Goal: Information Seeking & Learning: Learn about a topic

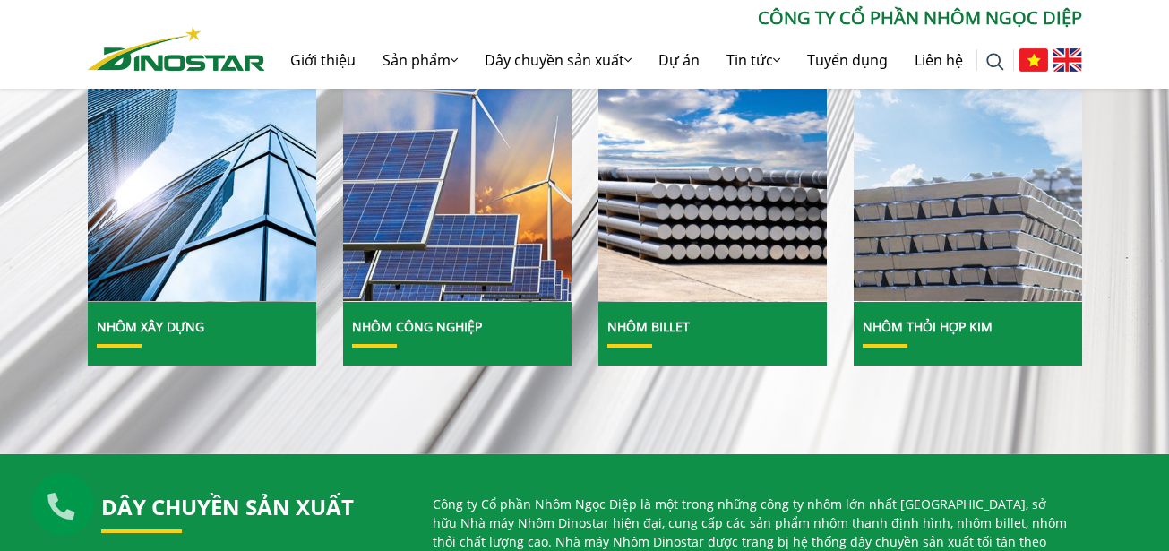
scroll to position [717, 0]
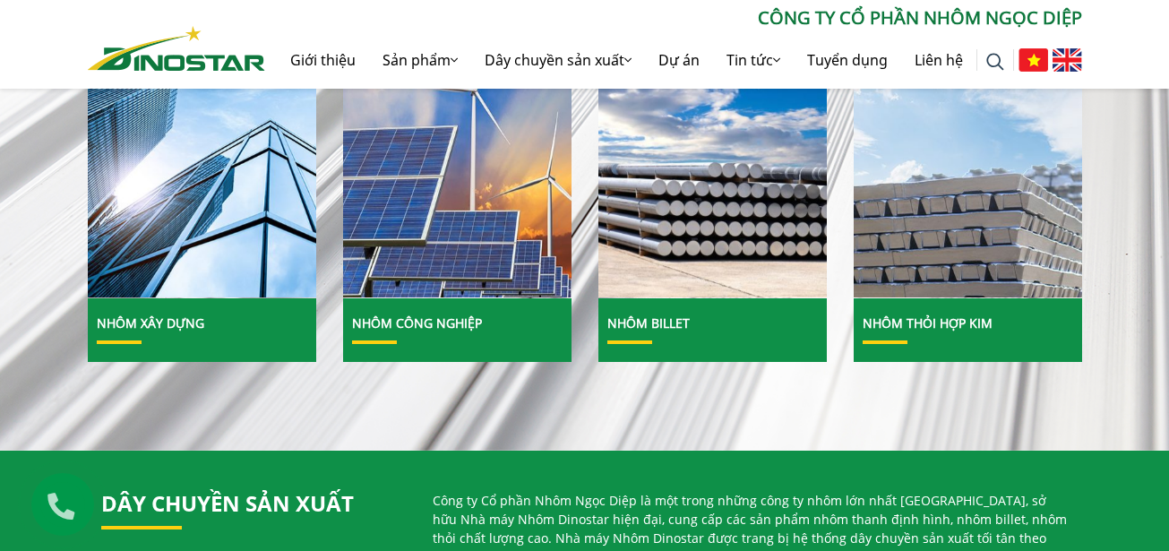
click at [927, 330] on link "Nhôm Thỏi hợp kim" at bounding box center [928, 322] width 130 height 17
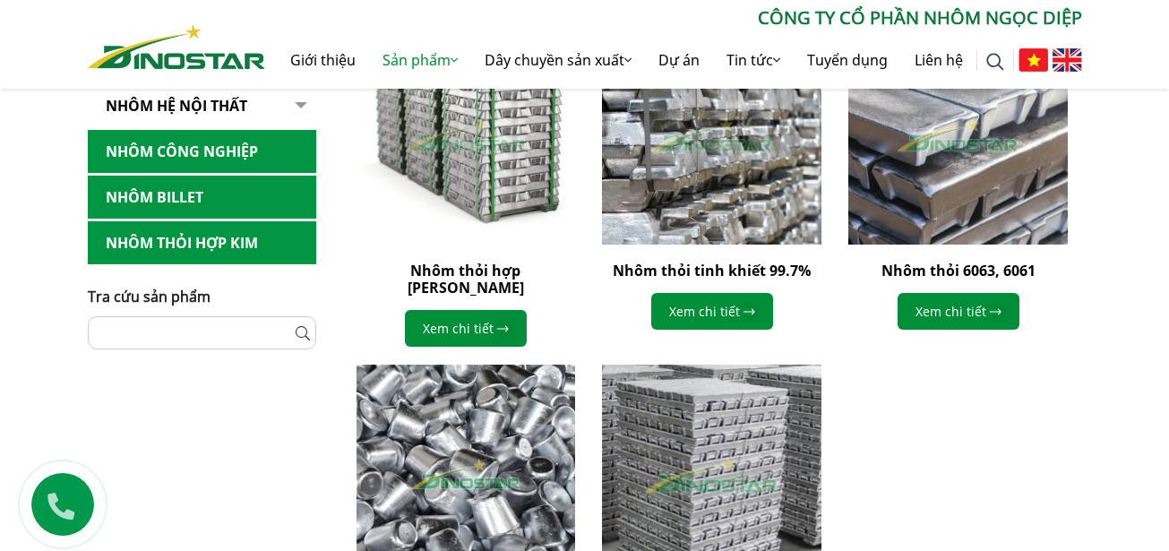
scroll to position [358, 0]
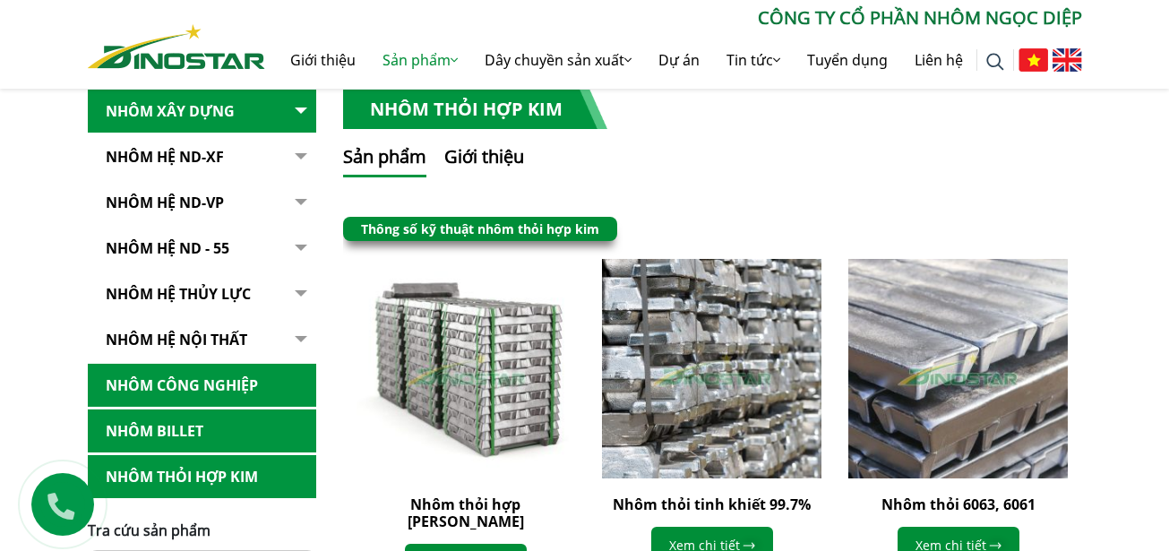
click at [138, 59] on img at bounding box center [176, 46] width 177 height 45
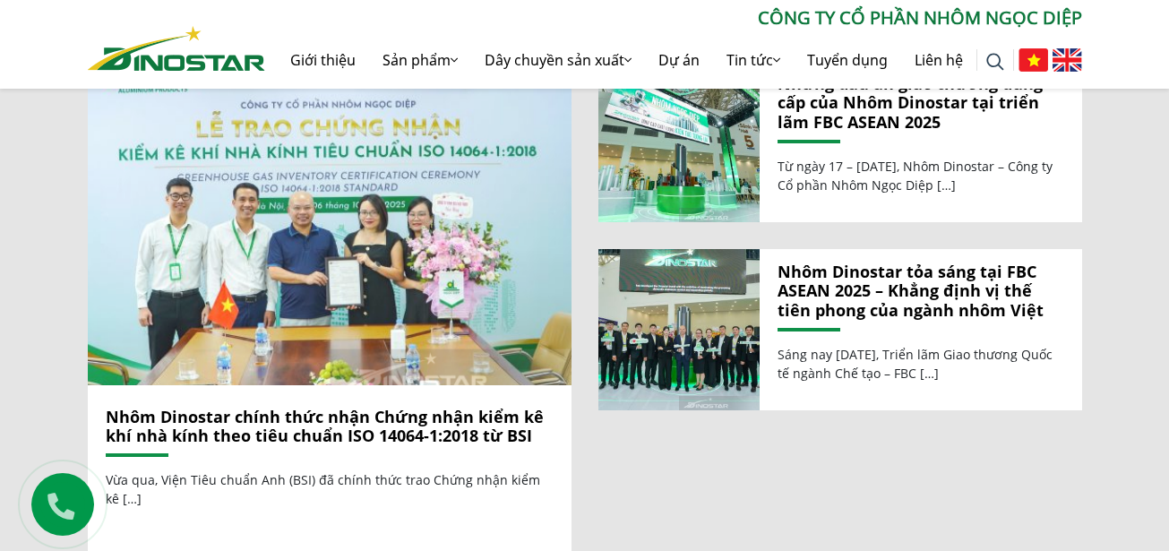
scroll to position [1882, 0]
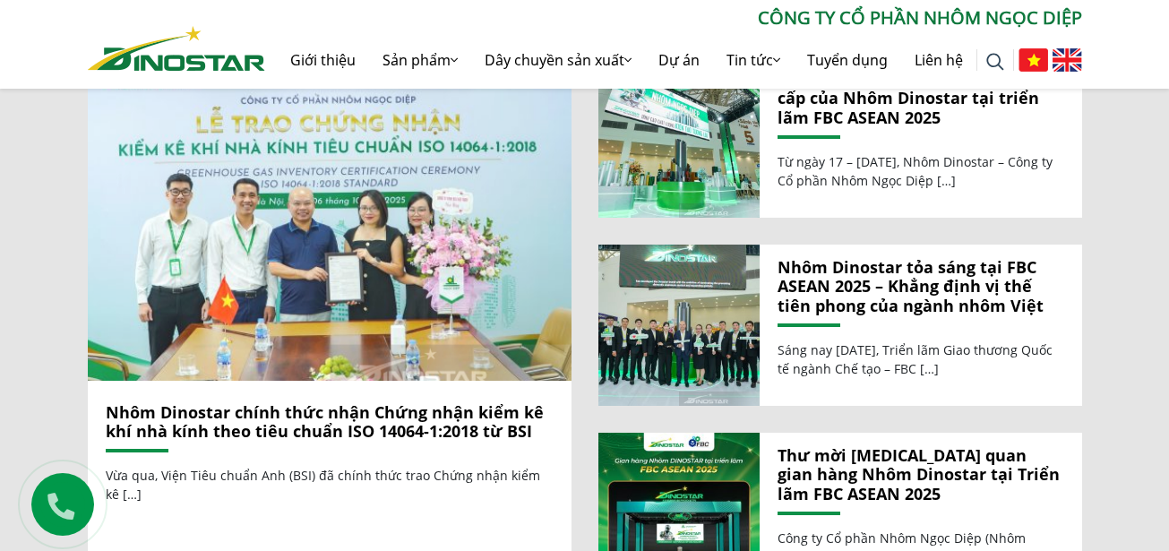
click at [298, 261] on img at bounding box center [330, 218] width 518 height 347
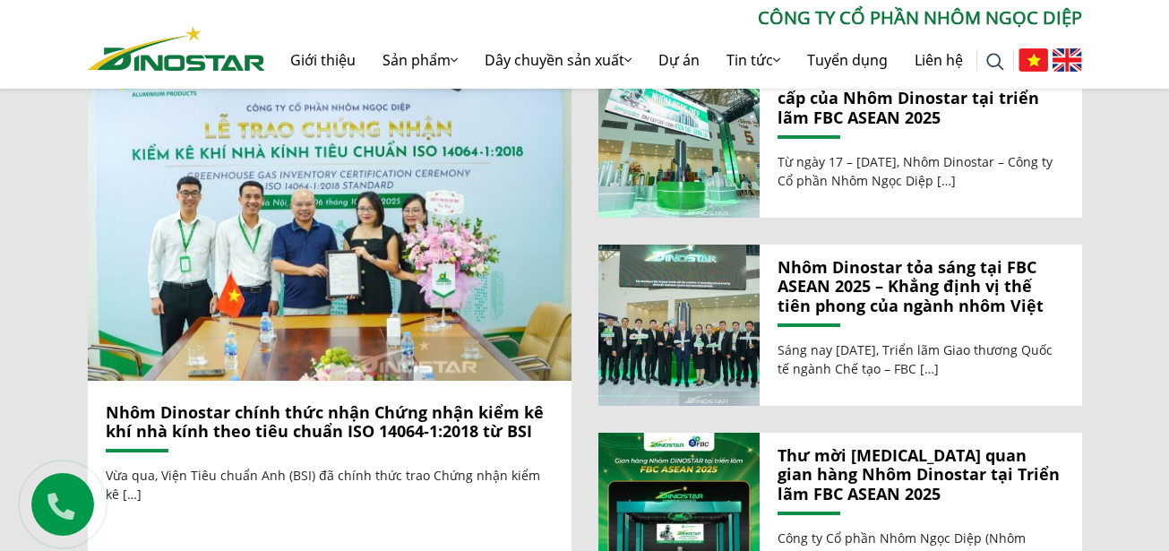
click at [319, 401] on link "Nhôm Dinostar chính thức nhận Chứng nhận kiểm kê khí nhà kính theo tiêu chuẩn I…" at bounding box center [325, 421] width 438 height 41
click at [347, 418] on link "Nhôm Dinostar chính thức nhận Chứng nhận kiểm kê khí nhà kính theo tiêu chuẩn I…" at bounding box center [325, 421] width 438 height 41
